Goal: Task Accomplishment & Management: Use online tool/utility

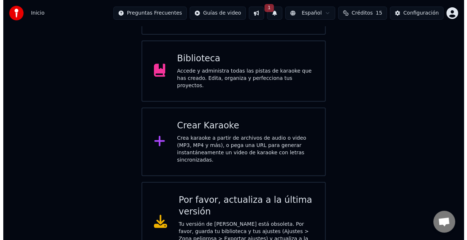
scroll to position [129, 0]
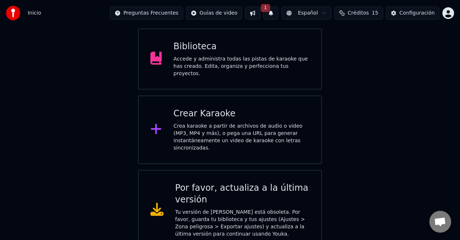
click at [230, 112] on div "Crear Karaoke" at bounding box center [242, 114] width 136 height 12
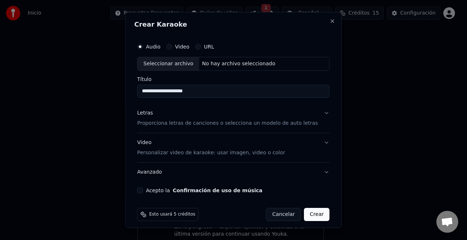
click at [184, 93] on input "**********" at bounding box center [233, 91] width 192 height 13
click at [206, 94] on input "**********" at bounding box center [233, 91] width 192 height 13
type input "**********"
click at [182, 119] on div "Letras Proporciona letras de canciones o selecciona un modelo de auto letras" at bounding box center [227, 117] width 180 height 17
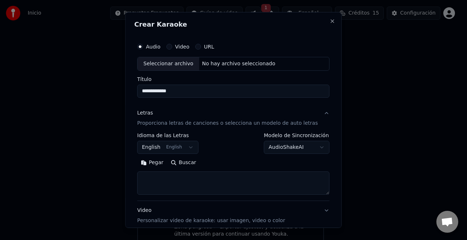
click at [168, 146] on button "English English" at bounding box center [167, 147] width 61 height 13
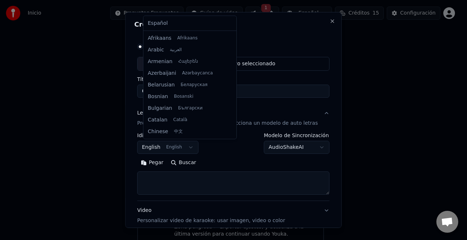
scroll to position [58, 0]
select select "**"
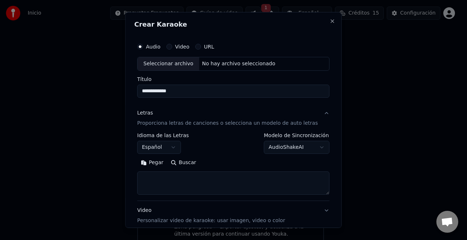
click at [188, 186] on textarea at bounding box center [233, 182] width 192 height 23
paste textarea "**********"
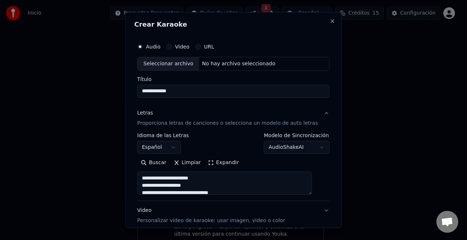
scroll to position [286, 0]
type textarea "**********"
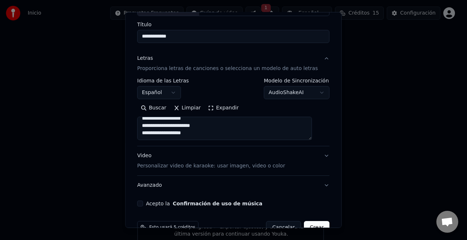
scroll to position [59, 0]
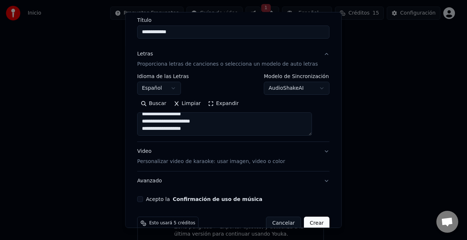
click at [317, 153] on button "Video Personalizar video de karaoke: usar imagen, video o color" at bounding box center [233, 156] width 192 height 29
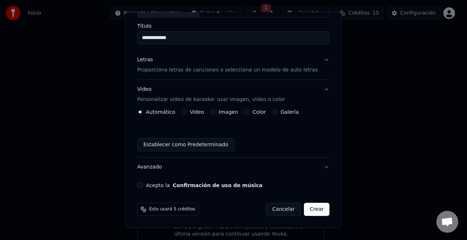
scroll to position [53, 0]
click at [219, 114] on div "Imagen" at bounding box center [224, 112] width 28 height 6
click at [219, 113] on div "Imagen" at bounding box center [224, 112] width 28 height 6
click at [216, 113] on button "Imagen" at bounding box center [213, 112] width 6 height 6
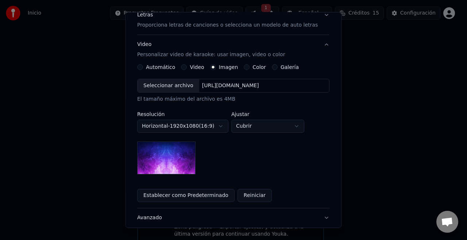
scroll to position [100, 0]
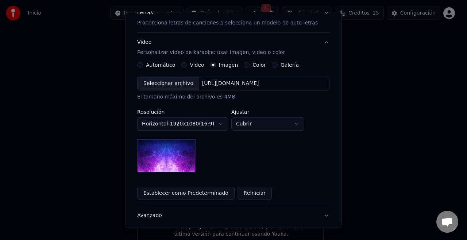
click at [183, 167] on img at bounding box center [166, 155] width 58 height 33
click at [238, 82] on div "[URL][DOMAIN_NAME]" at bounding box center [230, 83] width 63 height 7
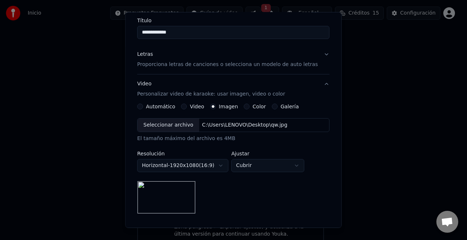
scroll to position [0, 0]
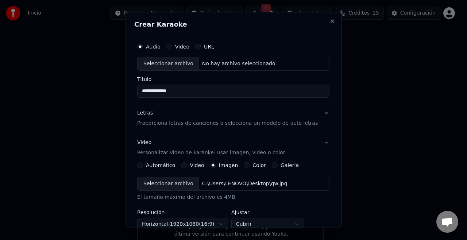
click at [168, 63] on div "Seleccionar archivo" at bounding box center [168, 63] width 62 height 13
type input "*********"
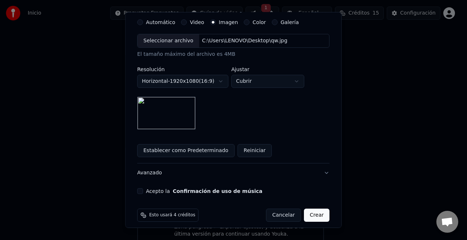
scroll to position [149, 0]
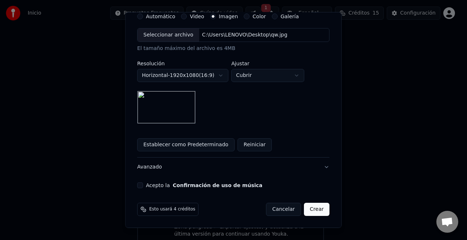
click at [307, 212] on button "Crear" at bounding box center [317, 209] width 26 height 13
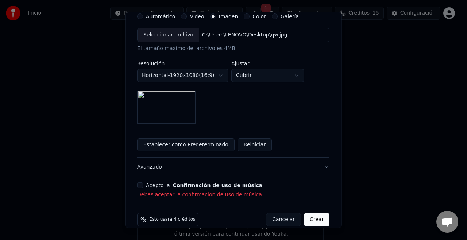
click at [143, 188] on button "Acepto la Confirmación de uso de música" at bounding box center [140, 185] width 6 height 6
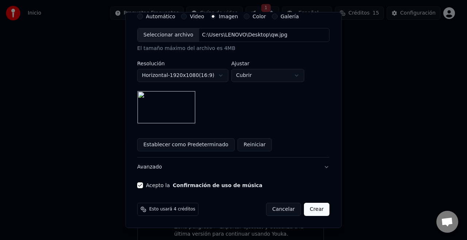
click at [304, 213] on button "Crear" at bounding box center [317, 209] width 26 height 13
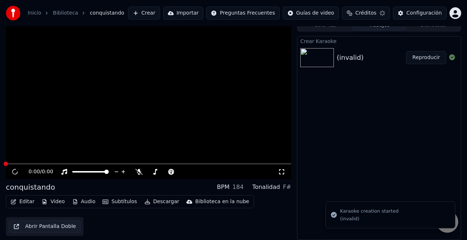
scroll to position [8, 0]
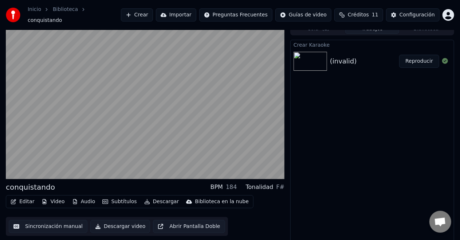
drag, startPoint x: 420, startPoint y: 62, endPoint x: 421, endPoint y: 58, distance: 4.4
click at [421, 58] on button "Reproducir" at bounding box center [420, 61] width 40 height 13
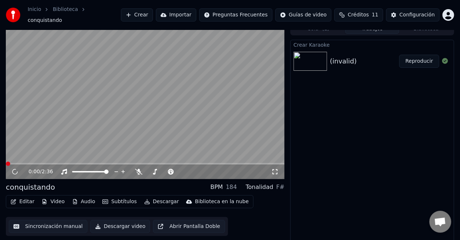
click at [421, 58] on button "Reproducir" at bounding box center [420, 61] width 40 height 13
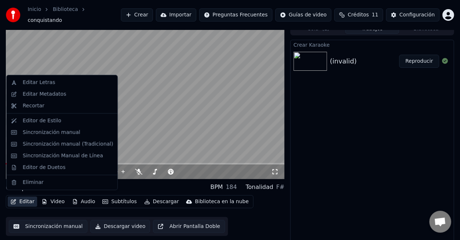
click at [28, 199] on button "Editar" at bounding box center [23, 201] width 30 height 10
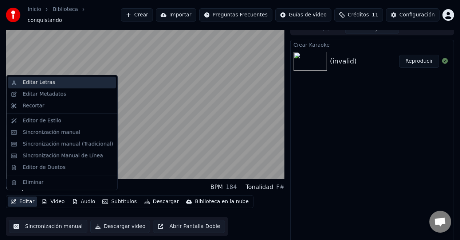
click at [49, 82] on div "Editar Letras" at bounding box center [39, 82] width 32 height 7
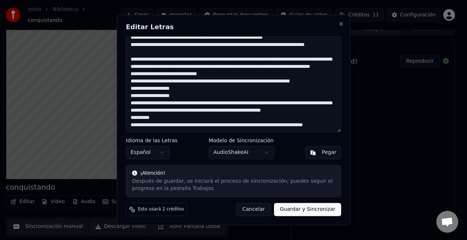
scroll to position [78, 0]
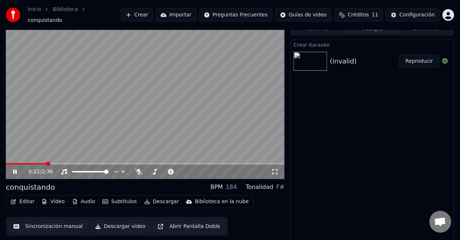
click at [149, 14] on button "Crear" at bounding box center [137, 14] width 32 height 13
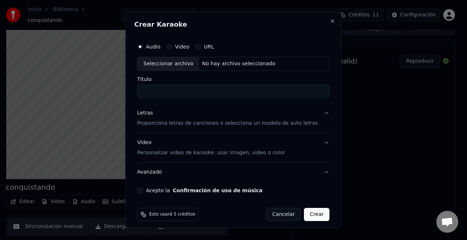
click at [172, 61] on div "Seleccionar archivo" at bounding box center [168, 63] width 62 height 13
type input "*********"
click at [195, 93] on input "*********" at bounding box center [233, 91] width 192 height 13
click at [199, 121] on p "Proporciona letras de canciones o selecciona un modelo de auto letras" at bounding box center [227, 123] width 180 height 7
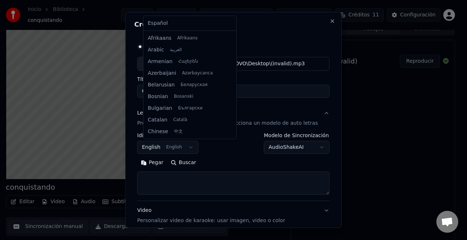
click at [185, 143] on body "**********" at bounding box center [230, 112] width 460 height 240
select select "**"
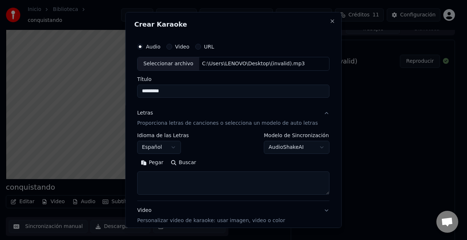
click at [192, 182] on textarea at bounding box center [233, 182] width 192 height 23
paste textarea "**********"
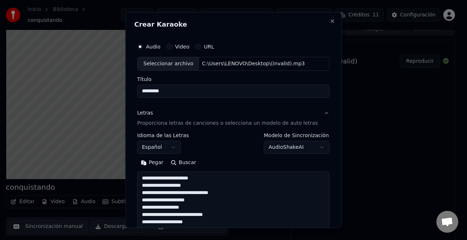
scroll to position [286, 0]
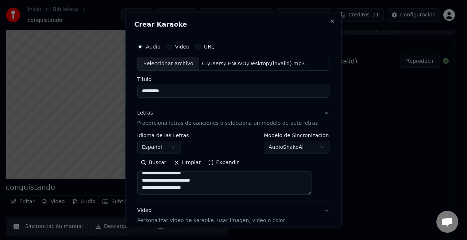
type textarea "**********"
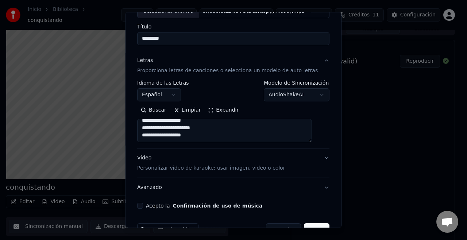
scroll to position [61, 0]
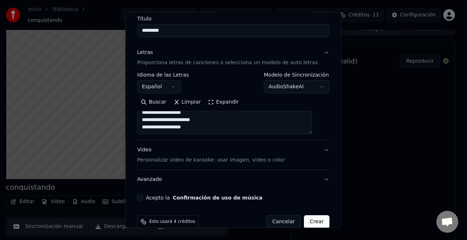
click at [303, 153] on button "Video Personalizar video de karaoke: usar imagen, video o color" at bounding box center [233, 154] width 192 height 29
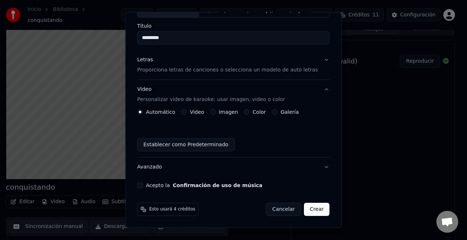
scroll to position [53, 0]
click at [215, 112] on button "Imagen" at bounding box center [213, 112] width 6 height 6
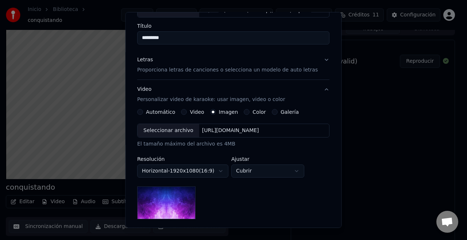
click at [182, 133] on div "Seleccionar archivo" at bounding box center [168, 130] width 62 height 13
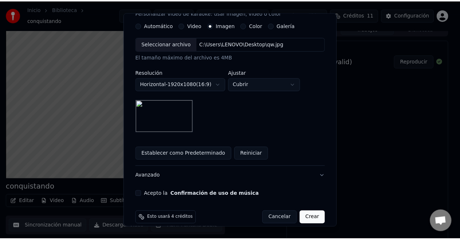
scroll to position [141, 0]
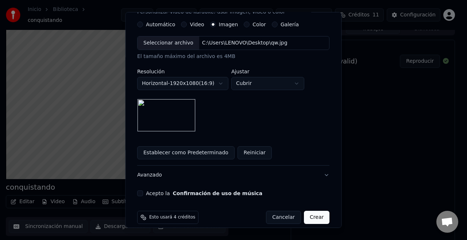
click at [143, 194] on button "Acepto la Confirmación de uso de música" at bounding box center [140, 193] width 6 height 6
click at [308, 215] on button "Crear" at bounding box center [317, 217] width 26 height 13
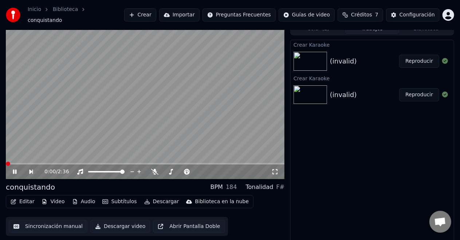
click at [343, 58] on div "(invalid)" at bounding box center [343, 61] width 27 height 10
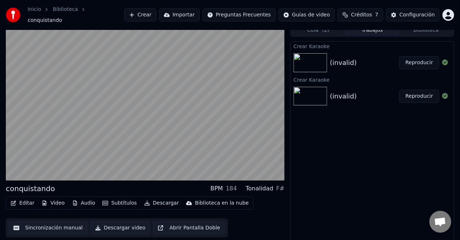
scroll to position [0, 0]
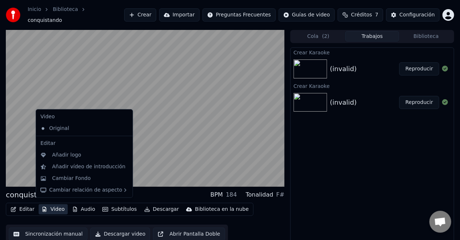
click at [49, 207] on button "Video" at bounding box center [53, 209] width 29 height 10
click at [74, 181] on div "Cambiar Fondo" at bounding box center [71, 178] width 39 height 7
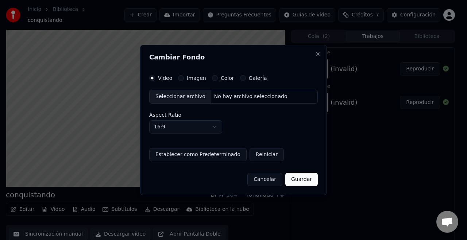
click at [182, 76] on div "Imagen" at bounding box center [192, 78] width 28 height 6
click at [182, 76] on button "Imagen" at bounding box center [181, 78] width 6 height 6
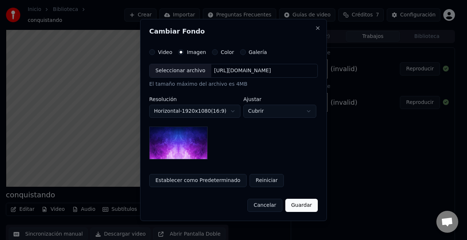
click at [176, 76] on div "Seleccionar archivo" at bounding box center [180, 70] width 62 height 13
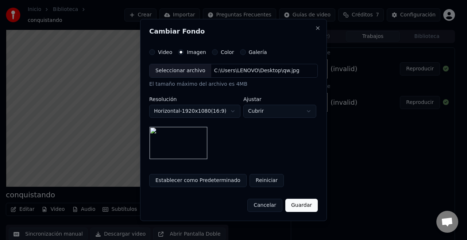
click at [295, 200] on button "Guardar" at bounding box center [301, 205] width 32 height 13
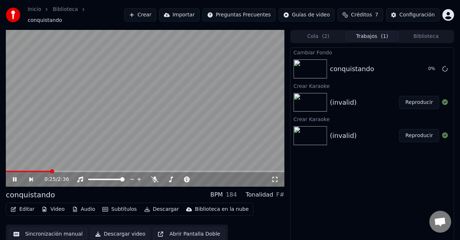
click at [58, 204] on button "Video" at bounding box center [53, 209] width 29 height 10
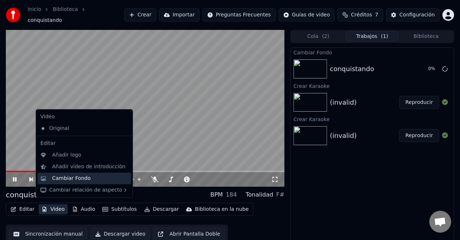
click at [77, 178] on div "Cambiar Fondo" at bounding box center [71, 178] width 39 height 7
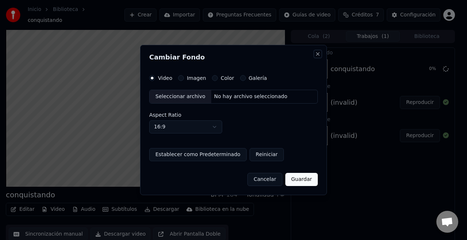
click at [318, 54] on button "Close" at bounding box center [318, 54] width 6 height 6
click at [278, 185] on button "Cancelar" at bounding box center [264, 179] width 35 height 13
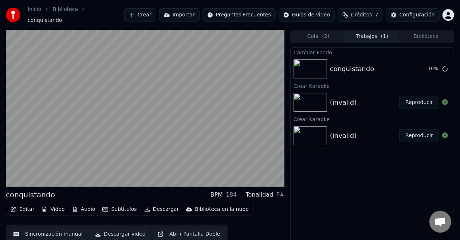
click at [347, 64] on div "conquistando" at bounding box center [352, 69] width 44 height 10
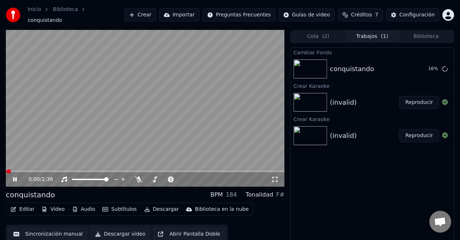
click at [21, 209] on button "Editar" at bounding box center [23, 209] width 30 height 10
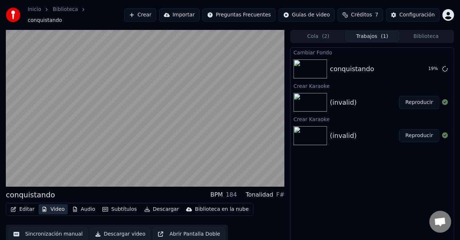
click at [49, 208] on button "Video" at bounding box center [53, 209] width 29 height 10
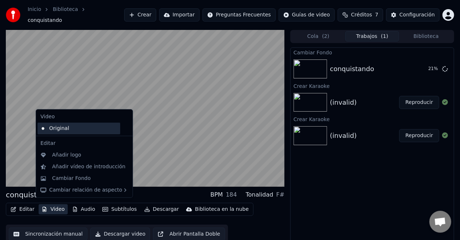
click at [77, 131] on div "Original" at bounding box center [79, 128] width 83 height 12
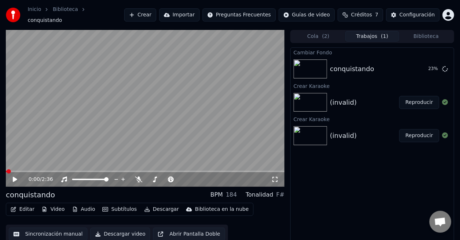
click at [58, 204] on button "Video" at bounding box center [53, 209] width 29 height 10
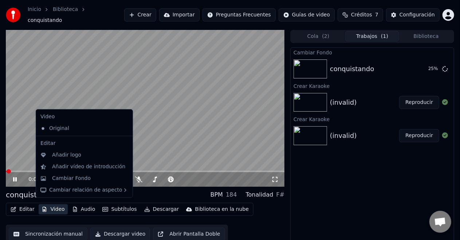
click at [341, 100] on div "(invalid)" at bounding box center [343, 102] width 27 height 10
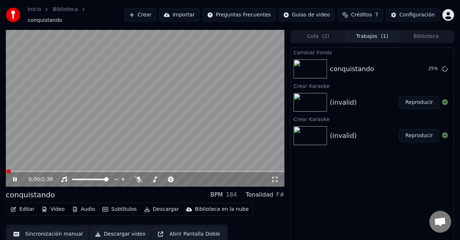
click at [341, 100] on div "(invalid)" at bounding box center [343, 102] width 27 height 10
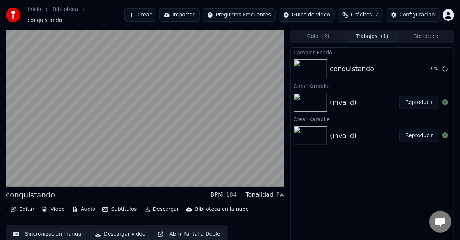
click at [357, 34] on button "Trabajos ( 1 )" at bounding box center [373, 36] width 54 height 11
click at [322, 34] on button "Cola ( 2 )" at bounding box center [319, 36] width 54 height 11
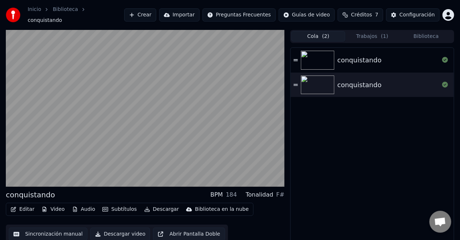
click at [422, 31] on button "Biblioteca" at bounding box center [427, 36] width 54 height 11
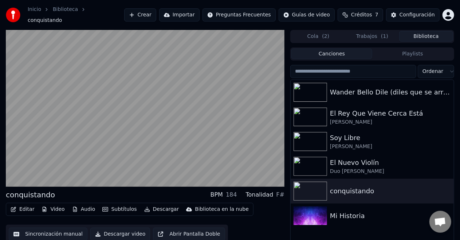
click at [377, 33] on button "Trabajos ( 1 )" at bounding box center [373, 36] width 54 height 11
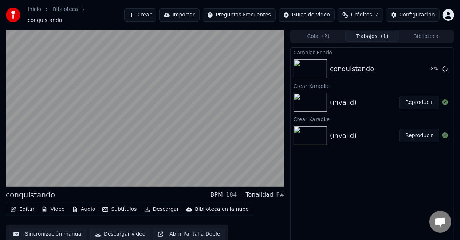
click at [326, 97] on img at bounding box center [311, 102] width 34 height 19
click at [416, 98] on button "Reproducir" at bounding box center [420, 102] width 40 height 13
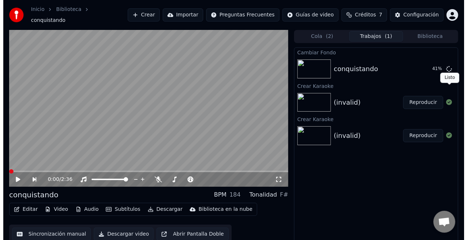
scroll to position [8, 0]
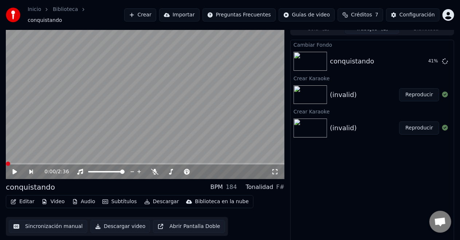
click at [26, 200] on button "Editar" at bounding box center [23, 201] width 30 height 10
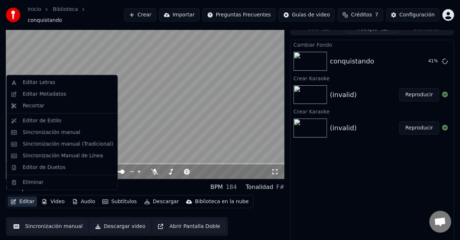
click at [26, 200] on button "Editar" at bounding box center [23, 201] width 30 height 10
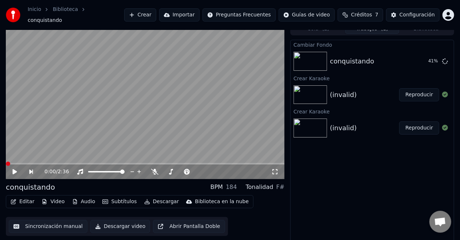
click at [26, 200] on button "Editar" at bounding box center [23, 201] width 30 height 10
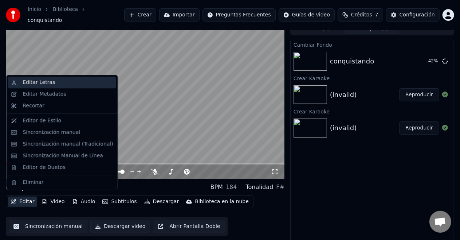
click at [38, 85] on div "Editar Letras" at bounding box center [39, 82] width 32 height 7
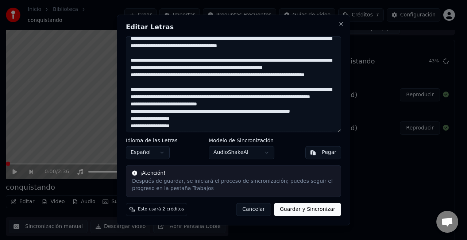
scroll to position [0, 0]
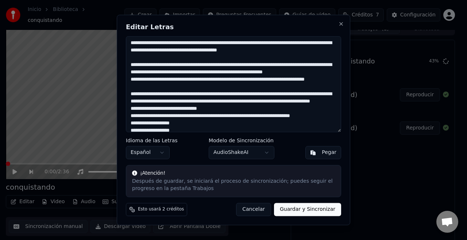
click at [296, 43] on textarea at bounding box center [233, 84] width 215 height 96
drag, startPoint x: 167, startPoint y: 124, endPoint x: 131, endPoint y: 7, distance: 122.7
click at [131, 7] on body "Inicio Biblioteca conquistando Crear Importar Preguntas Frecuentes Guías de vid…" at bounding box center [230, 112] width 460 height 240
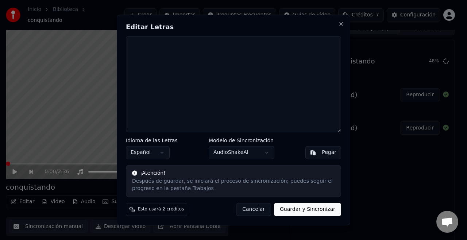
paste textarea "**********"
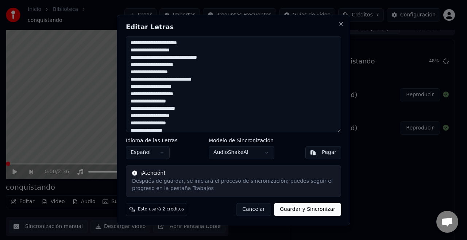
scroll to position [213, 0]
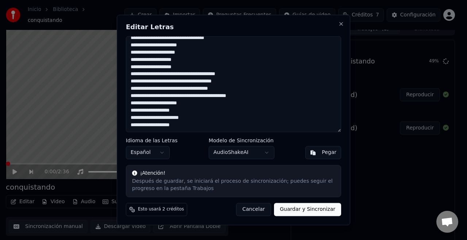
click at [289, 208] on button "Guardar y Sincronizar" at bounding box center [307, 209] width 67 height 13
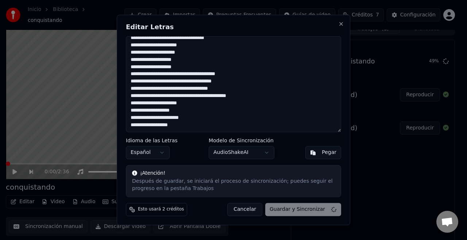
scroll to position [108, 0]
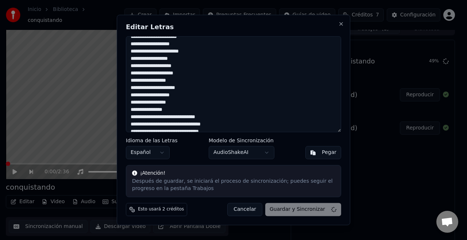
type textarea "**********"
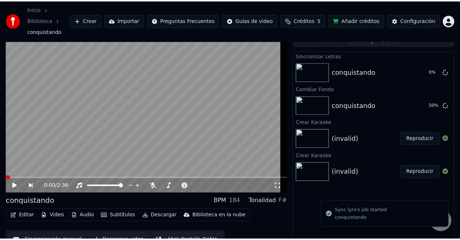
scroll to position [22, 0]
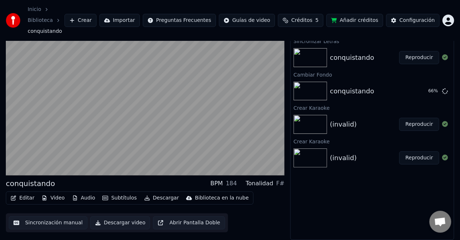
click at [420, 56] on button "Reproducir" at bounding box center [420, 57] width 40 height 13
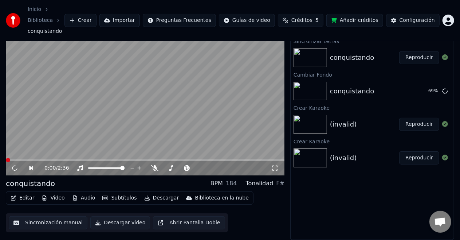
click at [429, 58] on button "Reproducir" at bounding box center [420, 57] width 40 height 13
click at [13, 170] on icon at bounding box center [15, 167] width 4 height 5
click at [274, 168] on icon at bounding box center [275, 168] width 7 height 6
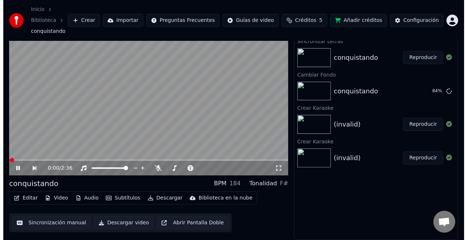
scroll to position [19, 0]
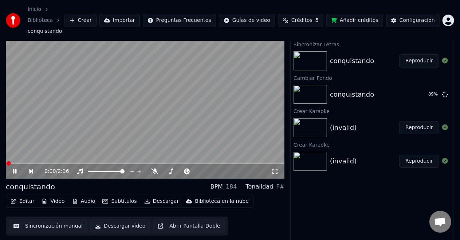
click at [15, 171] on icon at bounding box center [15, 171] width 4 height 4
click at [6, 164] on span at bounding box center [8, 163] width 4 height 4
click at [13, 170] on icon at bounding box center [15, 171] width 4 height 5
click at [13, 175] on div "0:00 / 2:36" at bounding box center [145, 171] width 273 height 7
click at [15, 174] on icon at bounding box center [20, 171] width 16 height 6
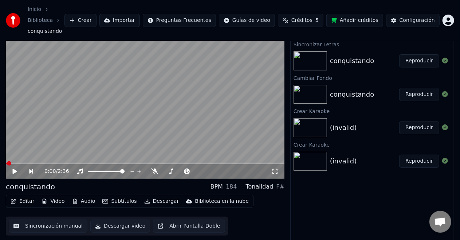
click at [350, 102] on div "conquistando Reproducir" at bounding box center [372, 94] width 163 height 25
click at [413, 96] on button "Reproducir" at bounding box center [420, 94] width 40 height 13
click at [26, 203] on button "Editar" at bounding box center [23, 201] width 30 height 10
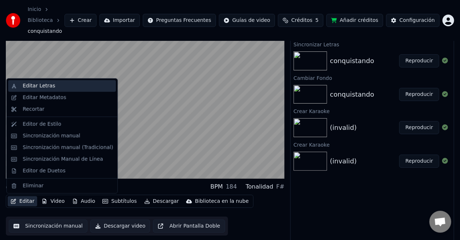
click at [71, 88] on div "Editar Letras" at bounding box center [68, 85] width 90 height 7
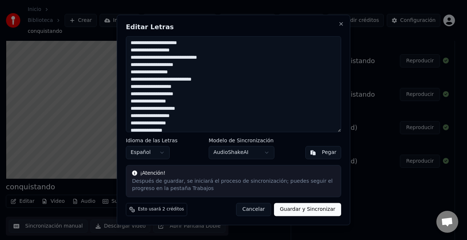
click at [261, 210] on button "Cancelar" at bounding box center [253, 209] width 35 height 13
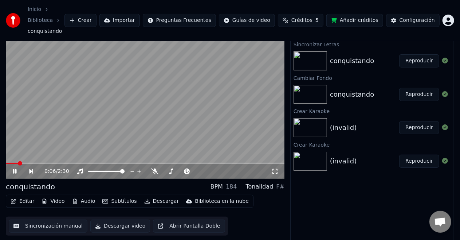
click at [146, 203] on button "Descargar" at bounding box center [161, 201] width 41 height 10
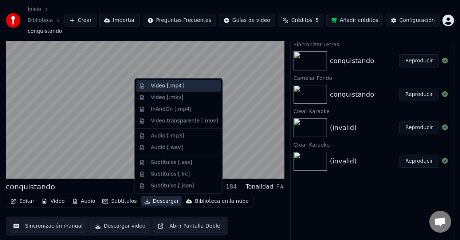
click at [180, 87] on div "Video [.mp4]" at bounding box center [167, 85] width 33 height 7
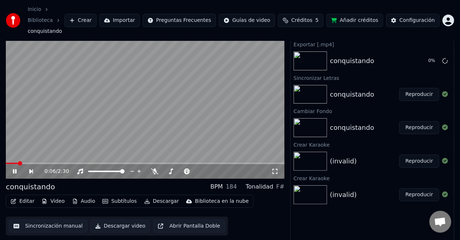
click at [15, 172] on icon at bounding box center [20, 171] width 16 height 6
click at [428, 59] on button "Mostrar" at bounding box center [424, 60] width 32 height 13
